Goal: Check status: Check status

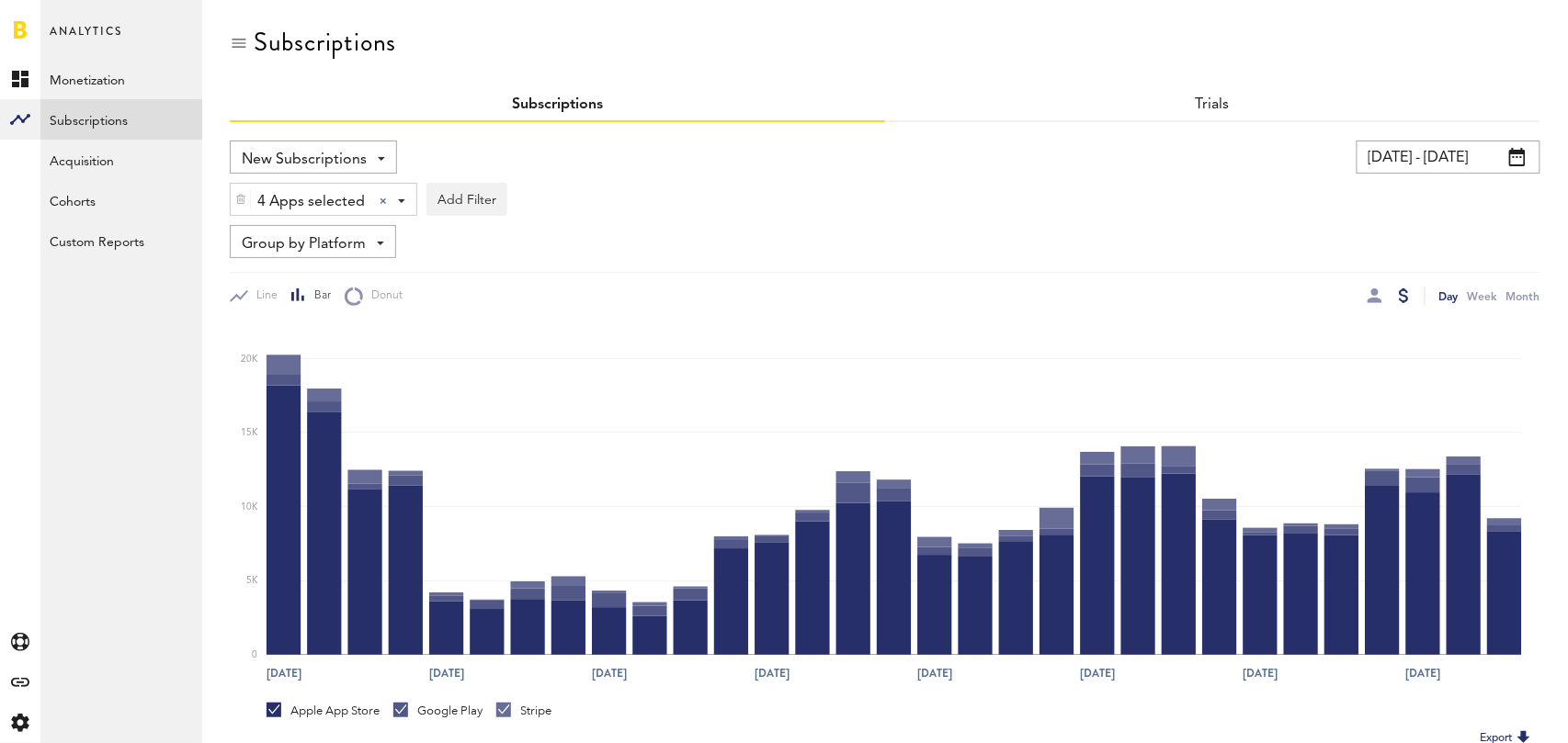
click at [1462, 169] on input "[DATE] - [DATE]" at bounding box center [1448, 157] width 184 height 33
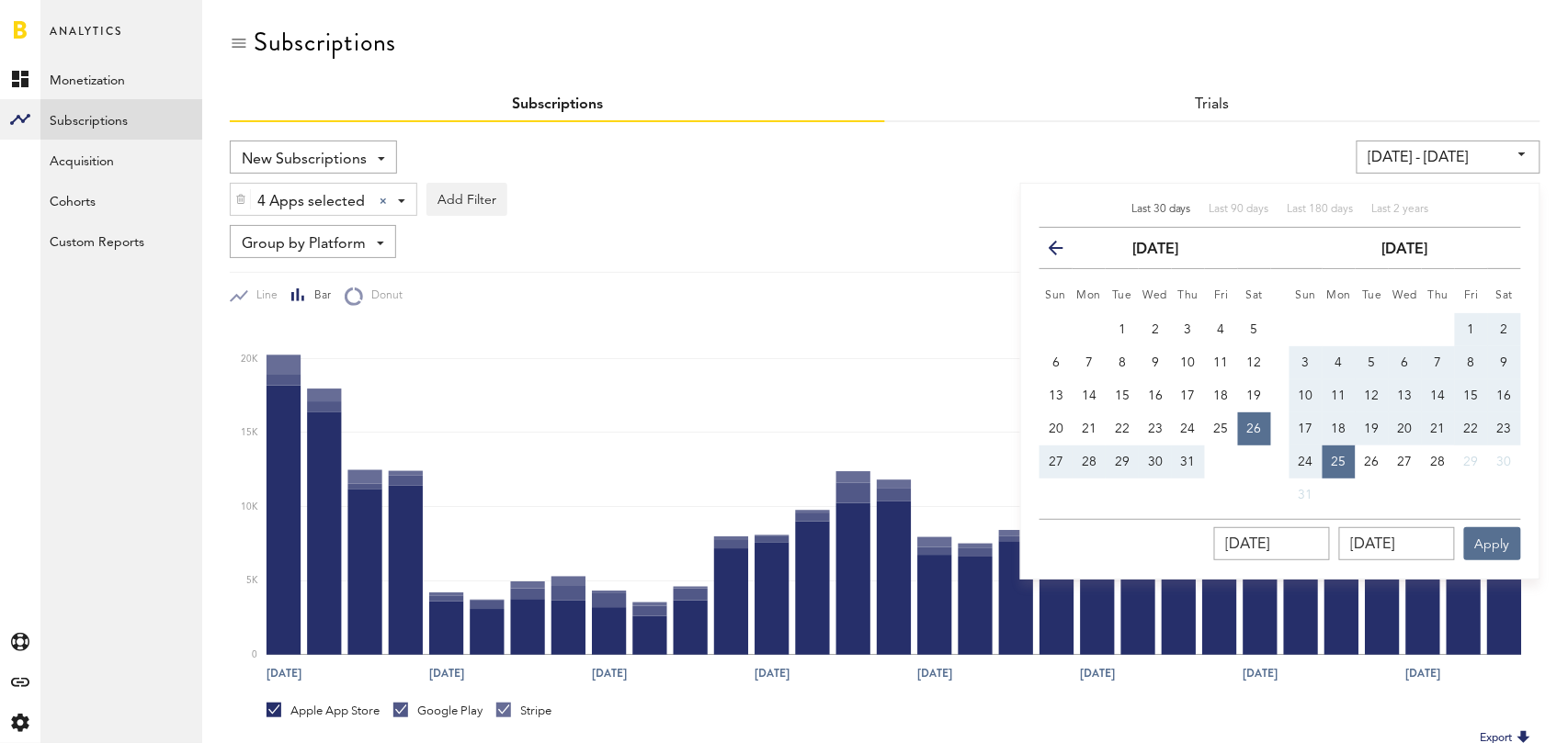
click at [1177, 206] on span "Last 30 days" at bounding box center [1161, 210] width 60 height 11
type input "07/28/25 - 08/27/25"
type input "07/28/2025"
type input "08/27/2025"
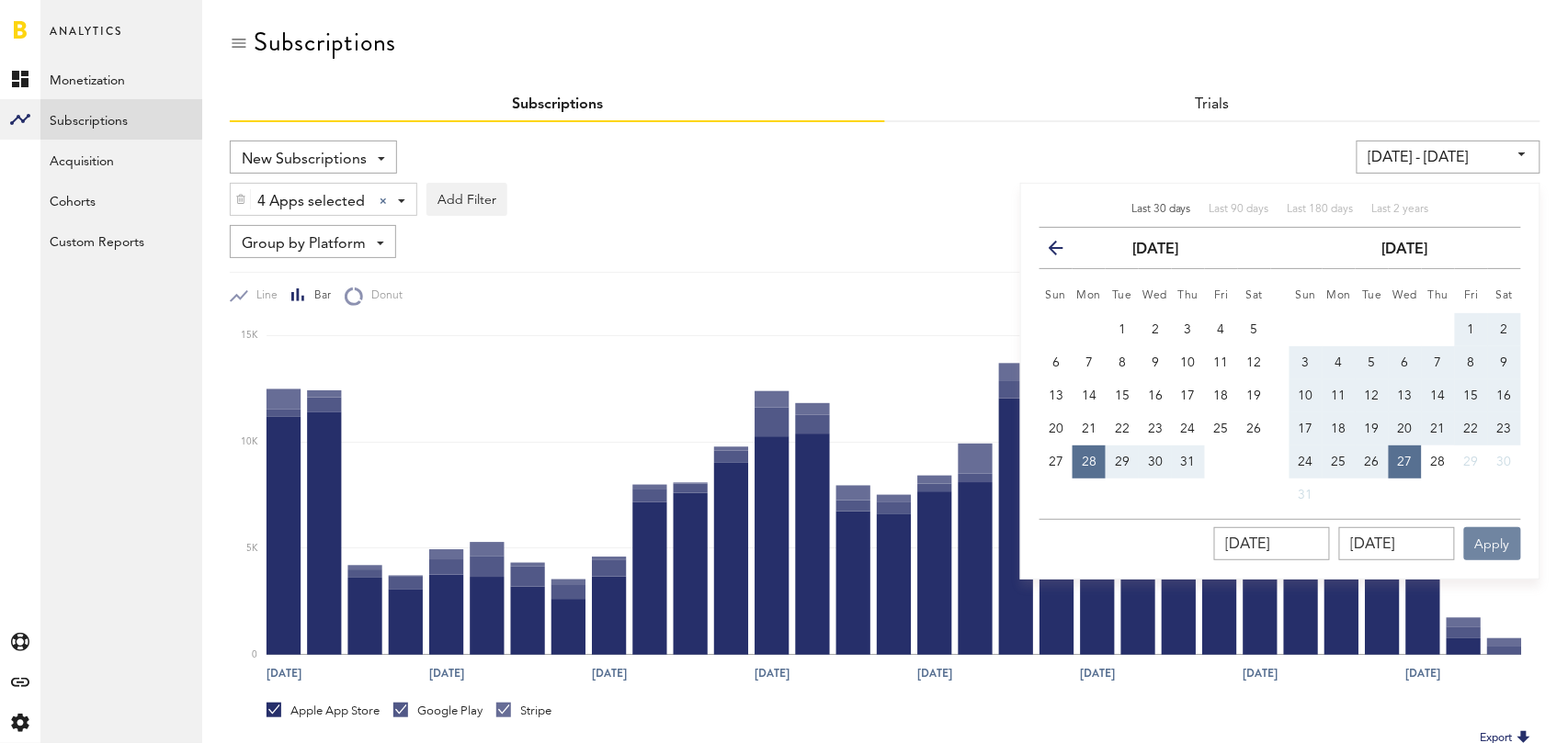
click at [1507, 545] on button "Apply" at bounding box center [1492, 544] width 57 height 33
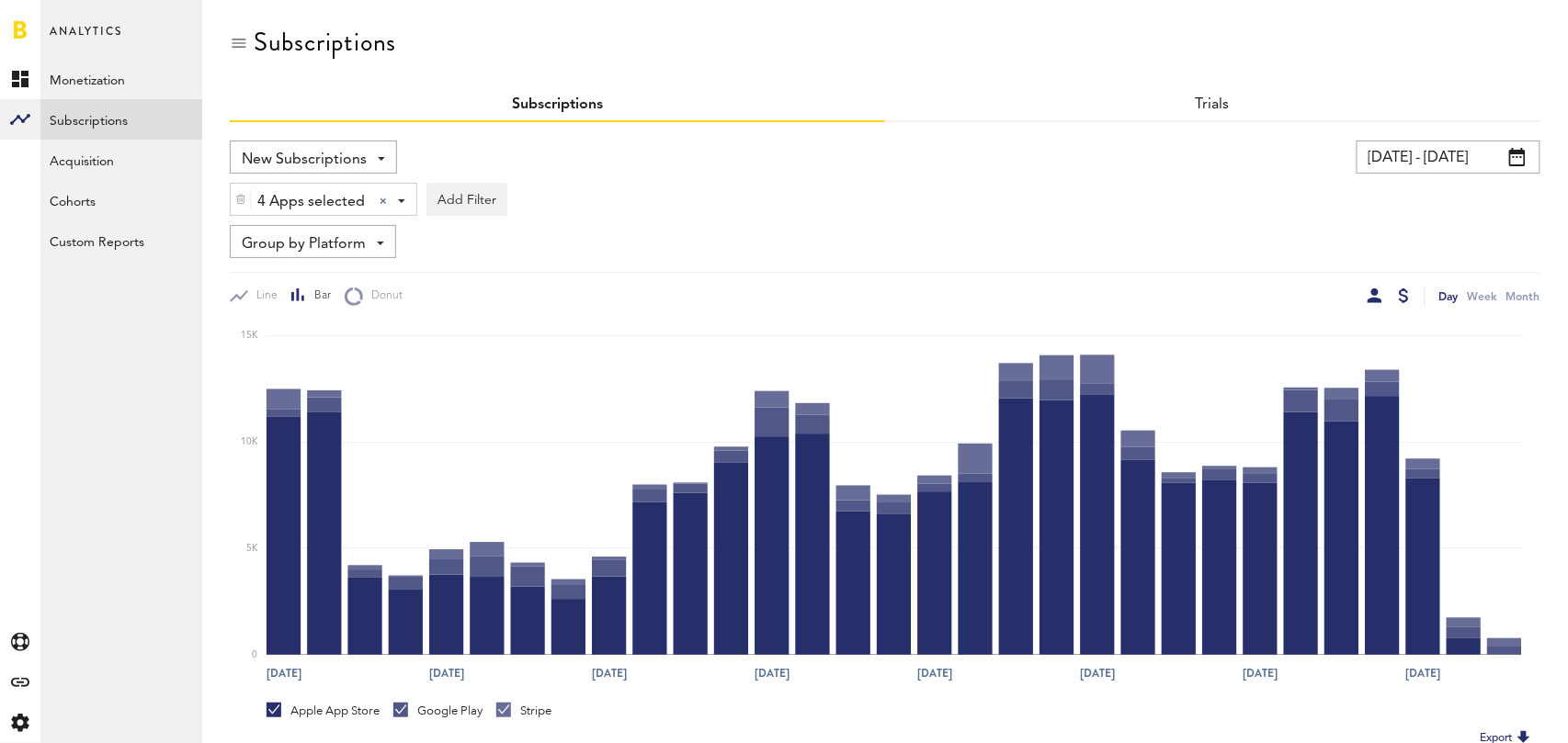
click at [1376, 296] on div at bounding box center [1375, 296] width 15 height 15
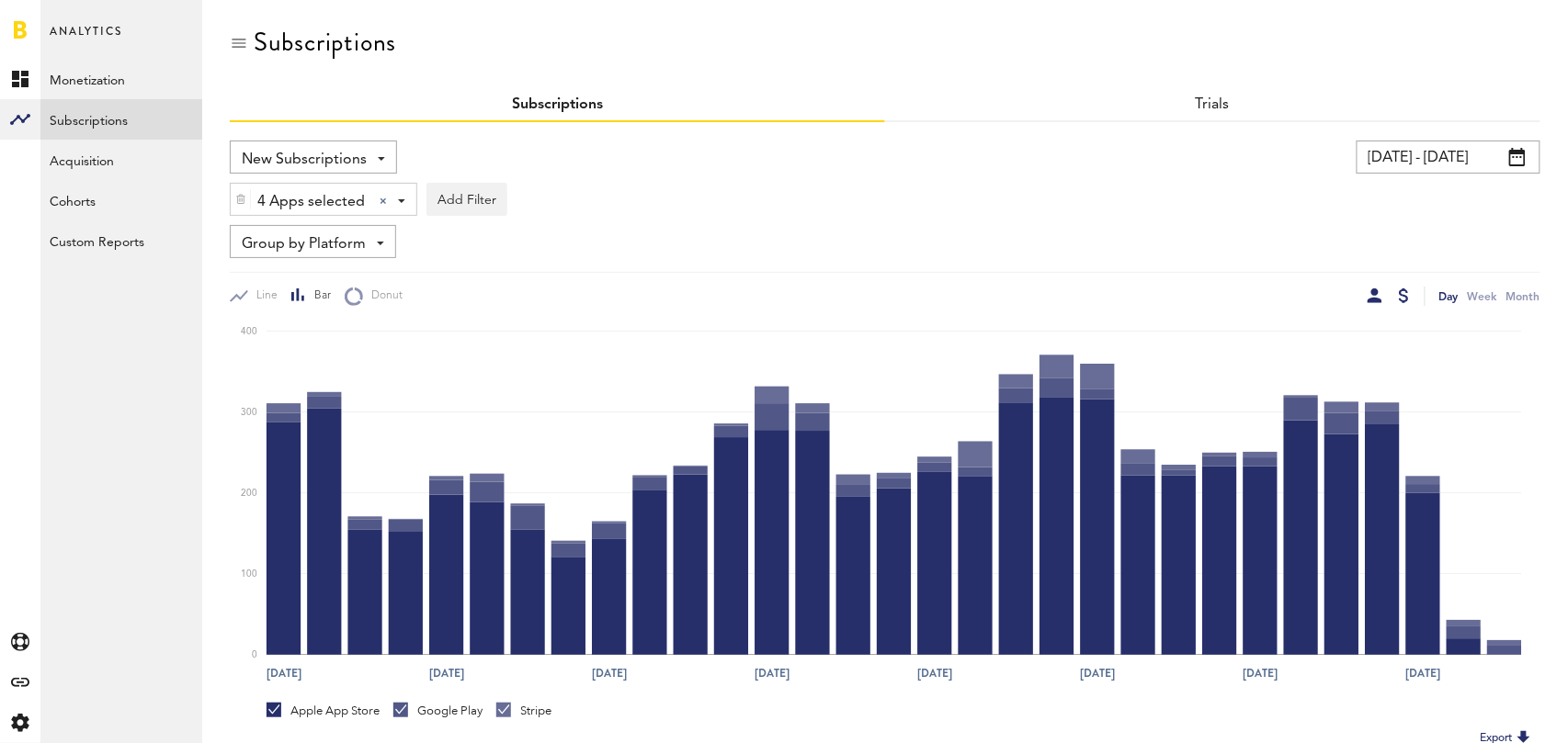
click at [1405, 289] on div at bounding box center [1404, 296] width 10 height 15
